Goal: Information Seeking & Learning: Understand process/instructions

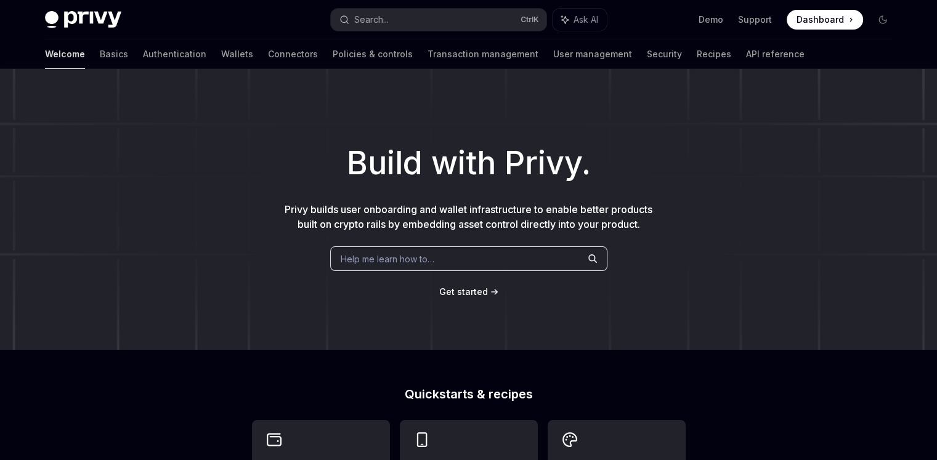
type textarea "*"
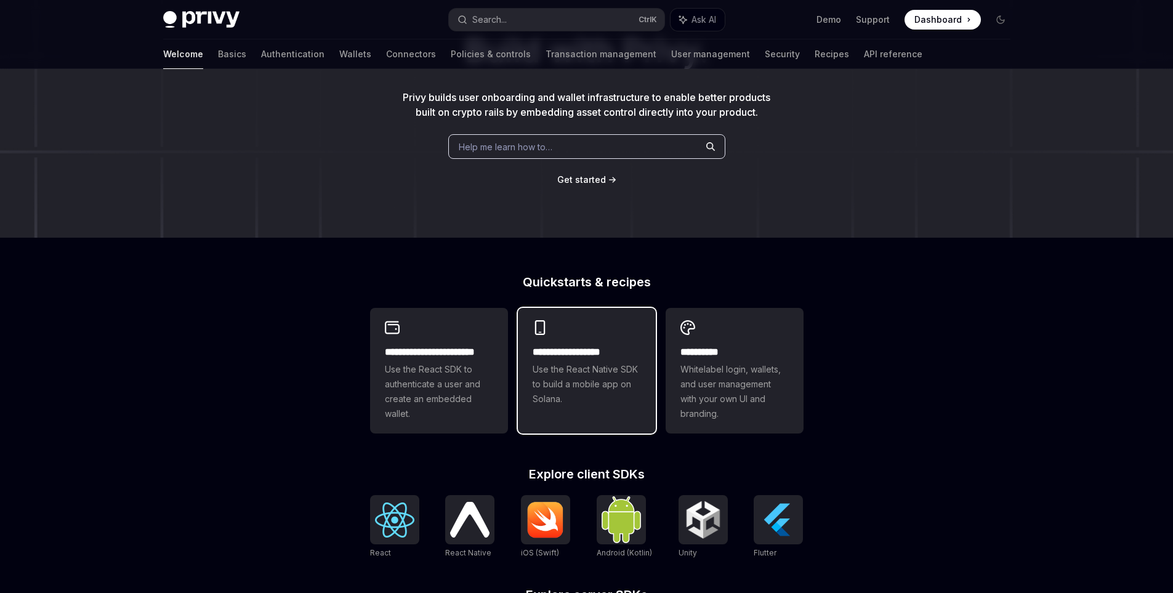
scroll to position [123, 0]
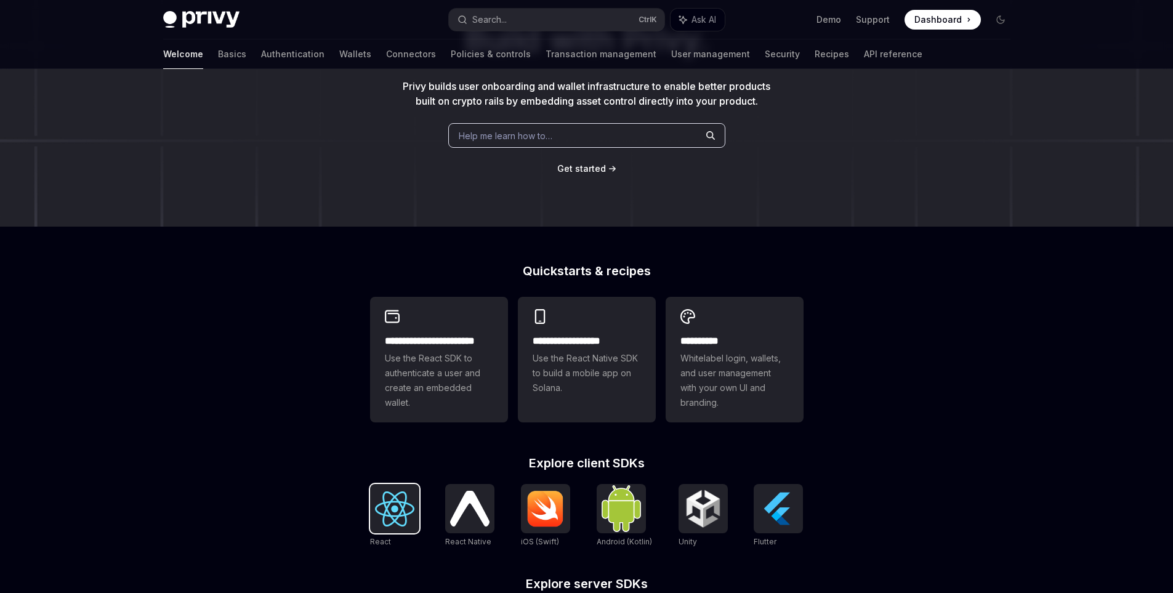
click at [385, 459] on img at bounding box center [394, 508] width 39 height 35
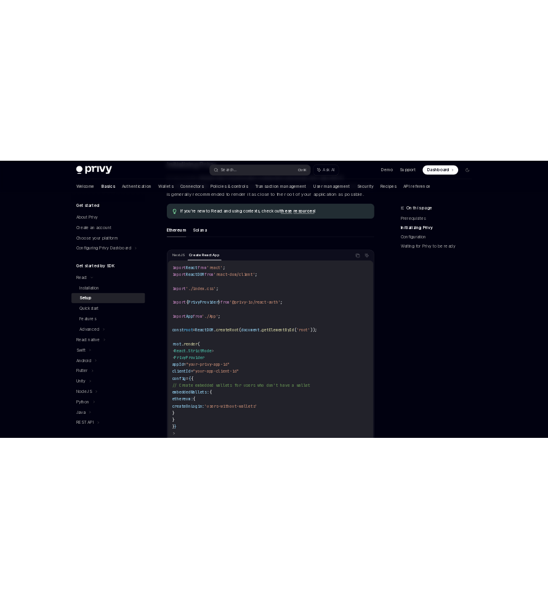
scroll to position [308, 0]
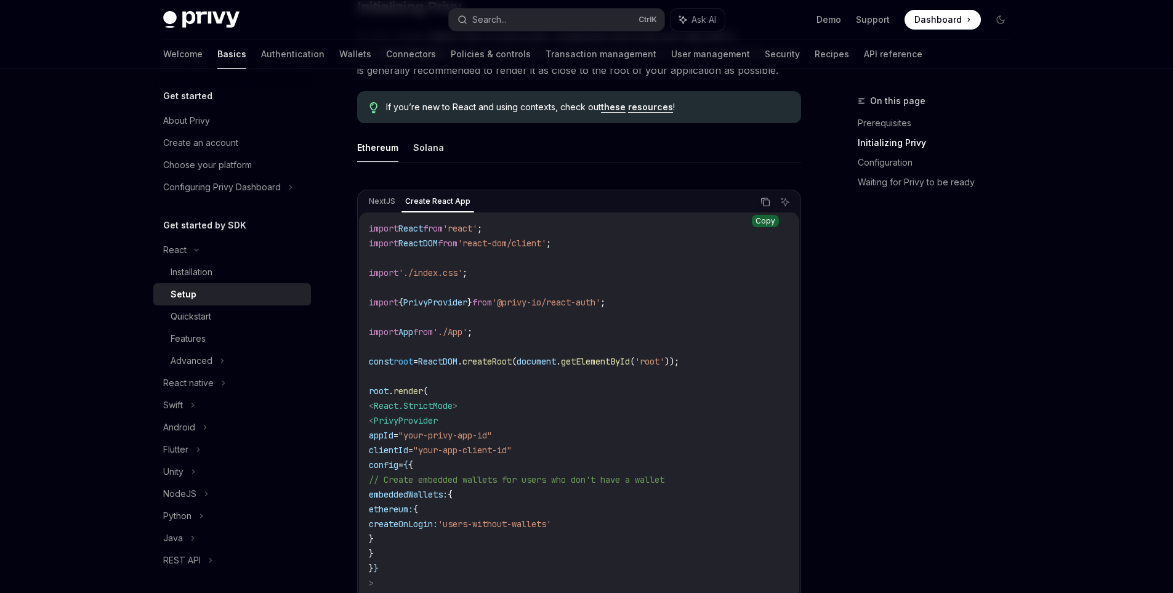
click at [768, 197] on icon "Copy the contents from the code block" at bounding box center [766, 202] width 10 height 10
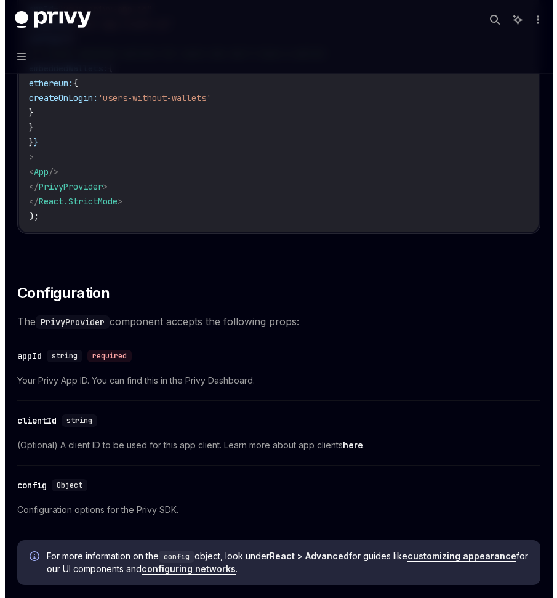
scroll to position [554, 0]
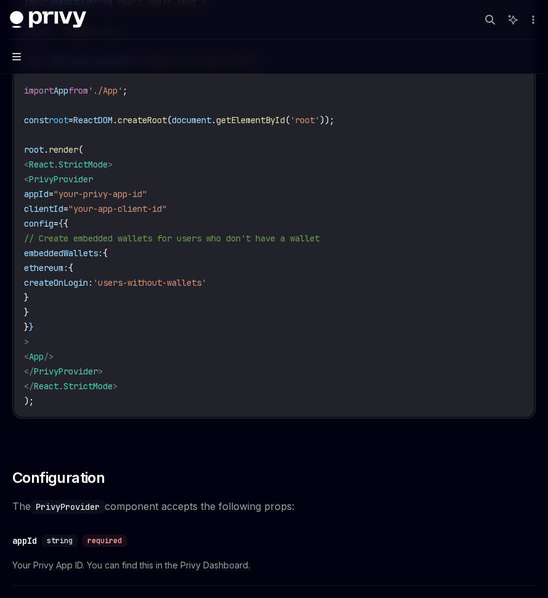
click at [14, 54] on icon "button" at bounding box center [16, 56] width 9 height 7
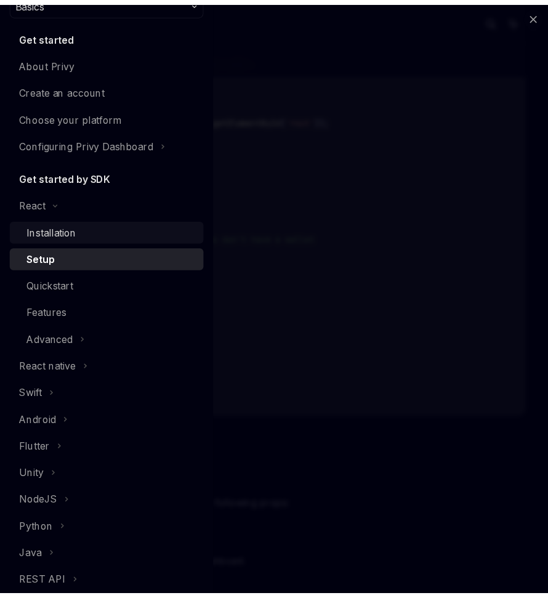
scroll to position [0, 0]
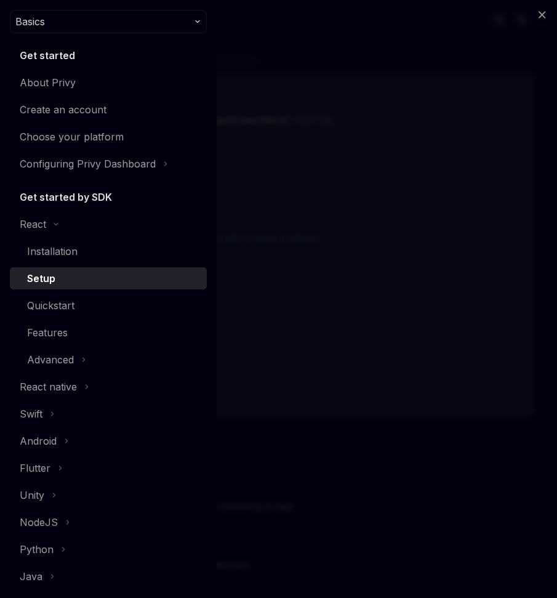
click at [75, 195] on h5 "Get started by SDK" at bounding box center [66, 197] width 92 height 15
click at [42, 221] on div "React" at bounding box center [33, 224] width 26 height 15
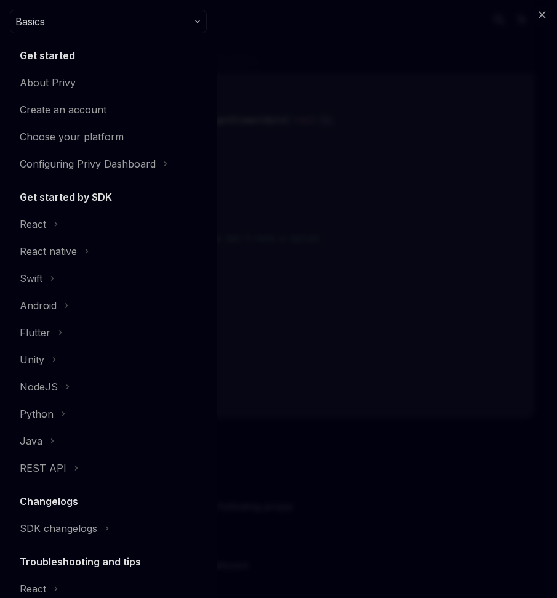
click at [94, 192] on h5 "Get started by SDK" at bounding box center [66, 197] width 92 height 15
click at [90, 203] on h5 "Get started by SDK" at bounding box center [66, 197] width 92 height 15
click at [255, 208] on div "Close navigation Basics Get started About Privy Create an account Choose your p…" at bounding box center [278, 299] width 557 height 598
type textarea "*"
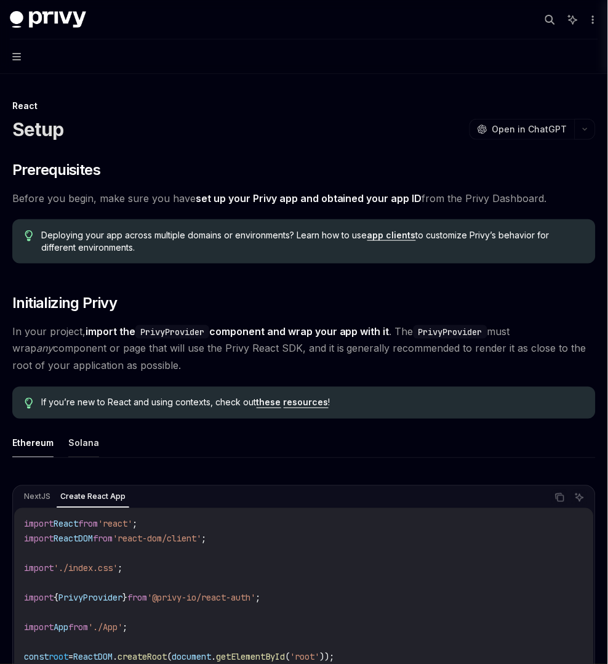
click at [79, 442] on button "Solana" at bounding box center [83, 443] width 31 height 29
click at [23, 442] on button "Ethereum" at bounding box center [32, 443] width 41 height 29
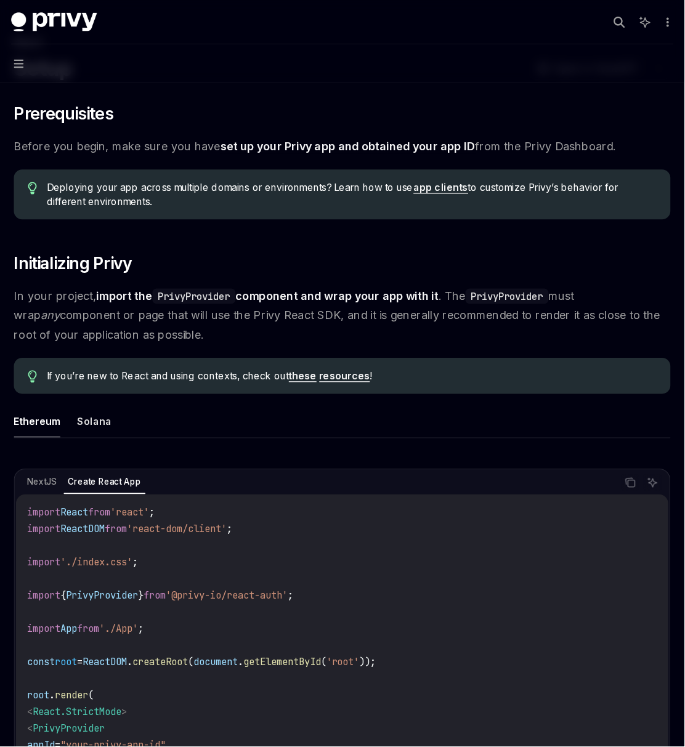
scroll to position [68, 0]
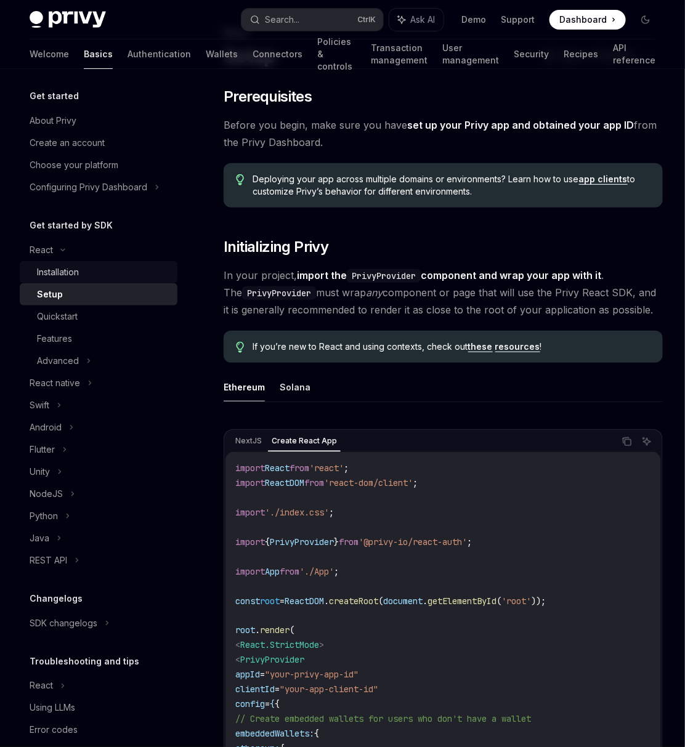
click at [68, 280] on div "Installation" at bounding box center [58, 272] width 42 height 15
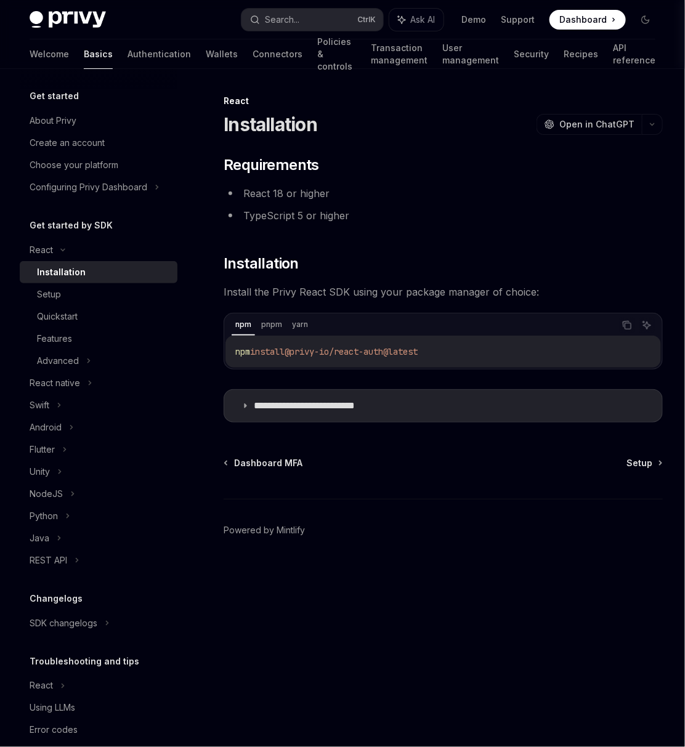
type textarea "*"
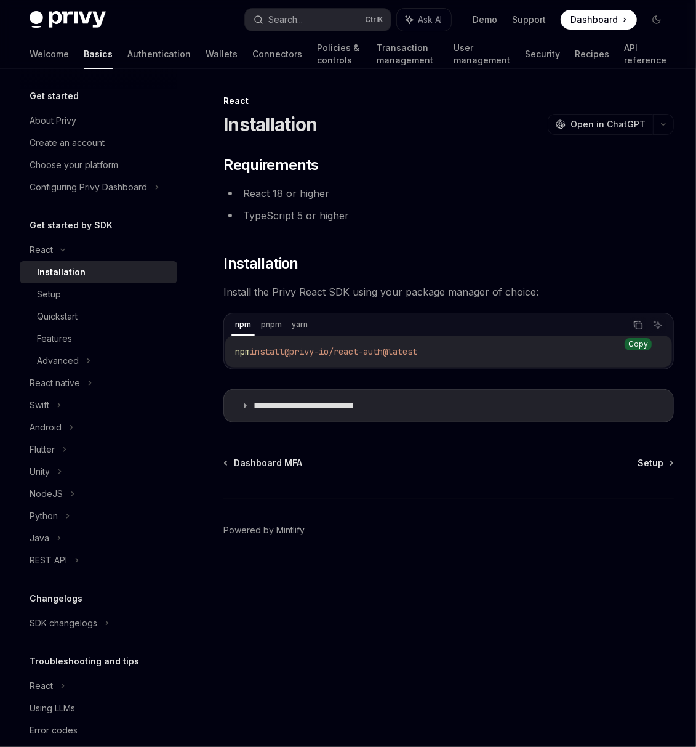
click at [644, 325] on button "Copy the contents from the code block" at bounding box center [639, 325] width 16 height 16
click at [636, 326] on icon "Copy the contents from the code block" at bounding box center [639, 325] width 10 height 10
